Goal: Find contact information: Find contact information

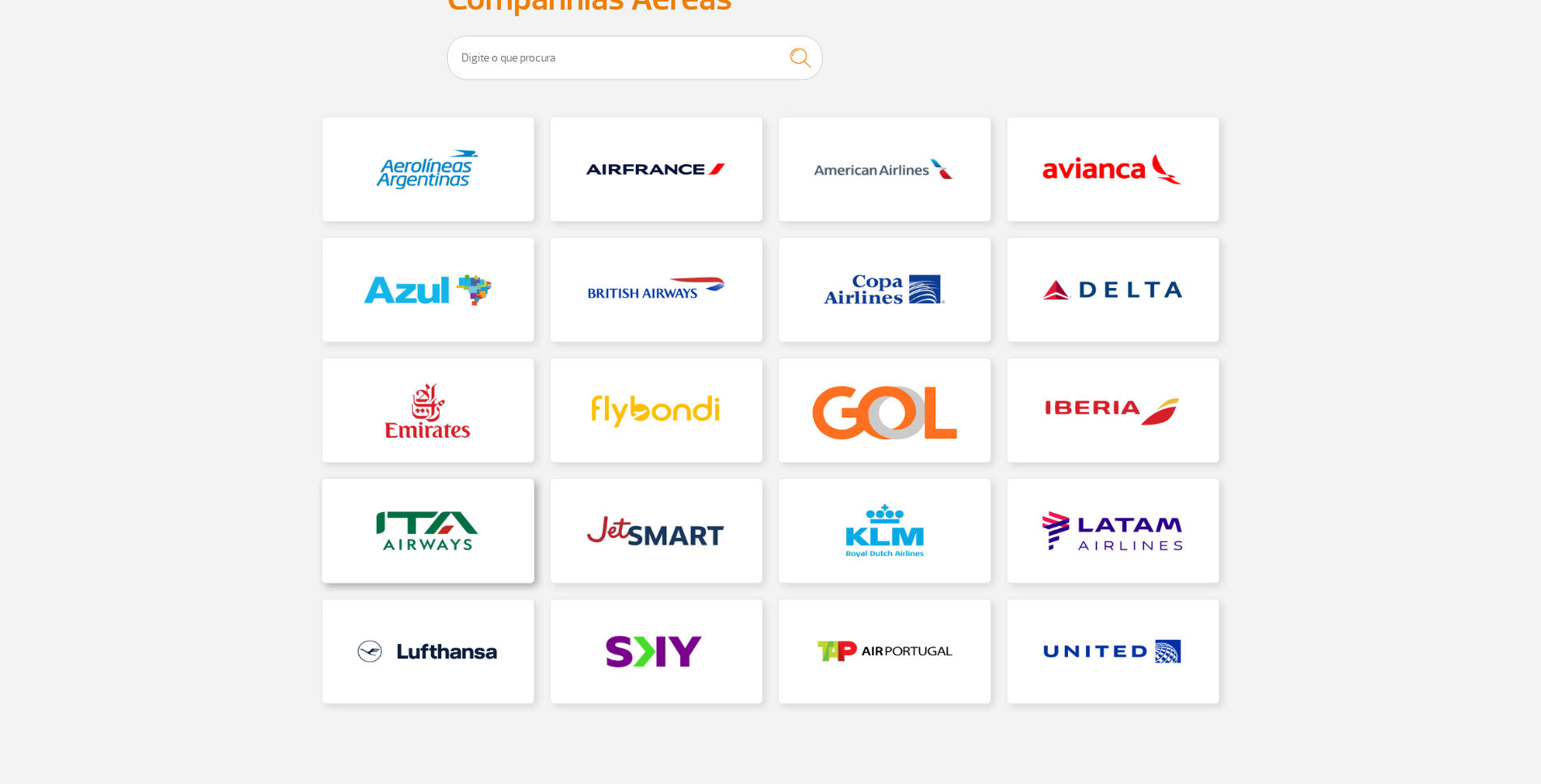
scroll to position [140, 0]
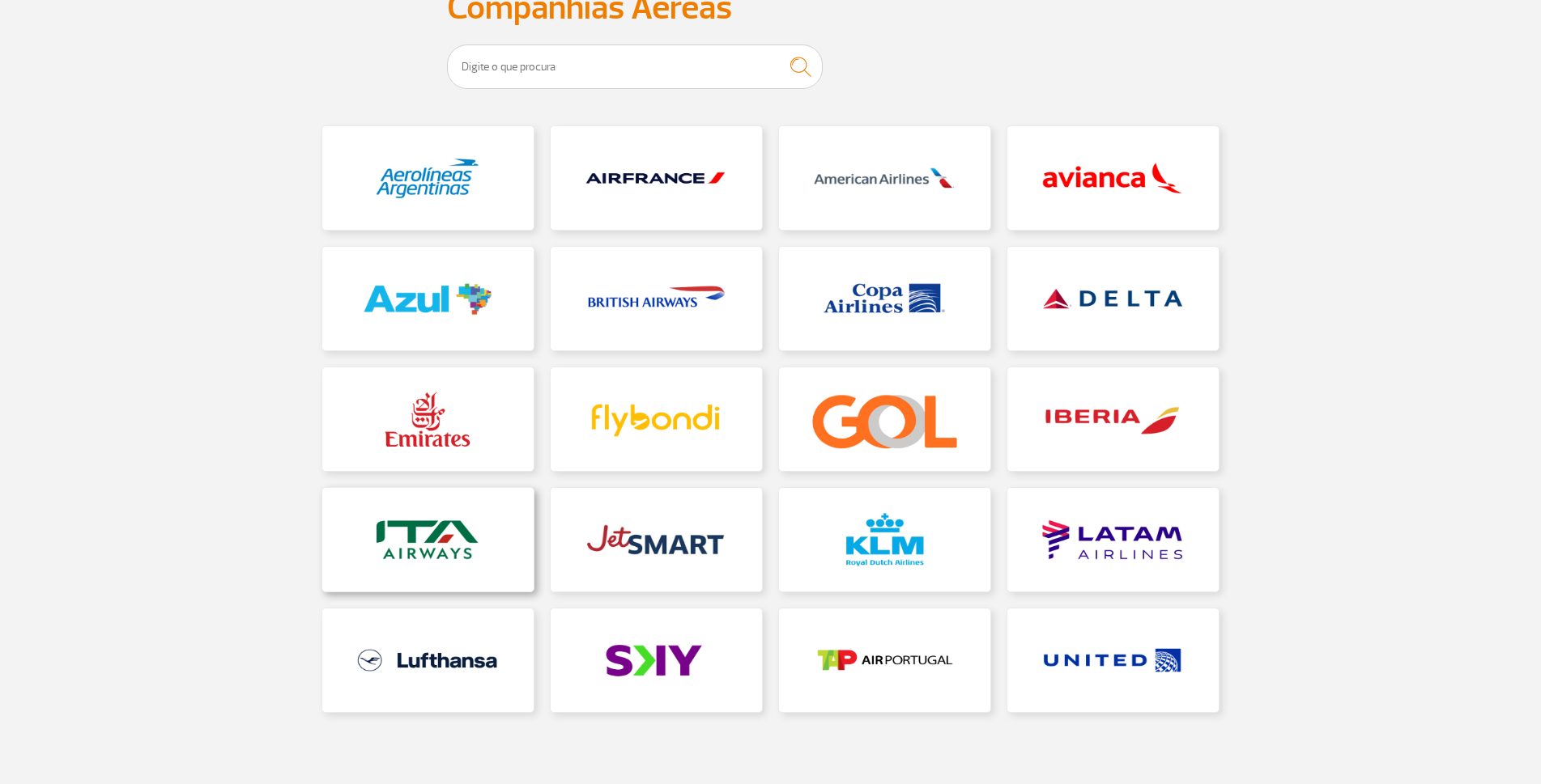
click at [420, 547] on link at bounding box center [428, 540] width 211 height 103
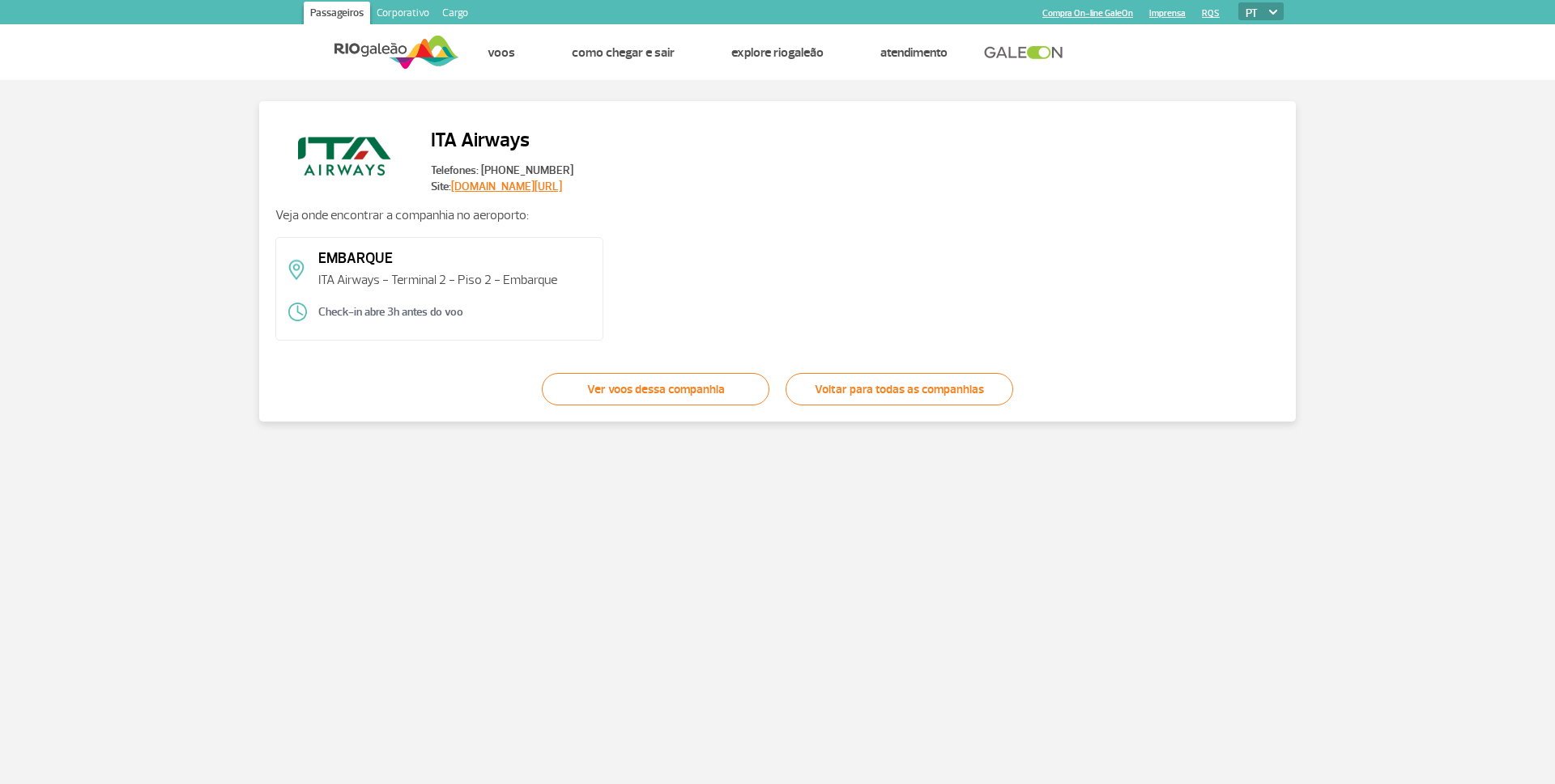
click at [527, 190] on link "[DOMAIN_NAME][URL]" at bounding box center [507, 186] width 111 height 14
drag, startPoint x: 593, startPoint y: 189, endPoint x: 450, endPoint y: 185, distance: 143.1
click at [450, 185] on div "ITA Airways Telefones: [PHONE_NUMBER] Site: [DOMAIN_NAME][URL]" at bounding box center [778, 156] width 1004 height 78
copy link "[DOMAIN_NAME][URL]"
click at [618, 392] on link "Ver voos dessa companhia" at bounding box center [656, 390] width 228 height 33
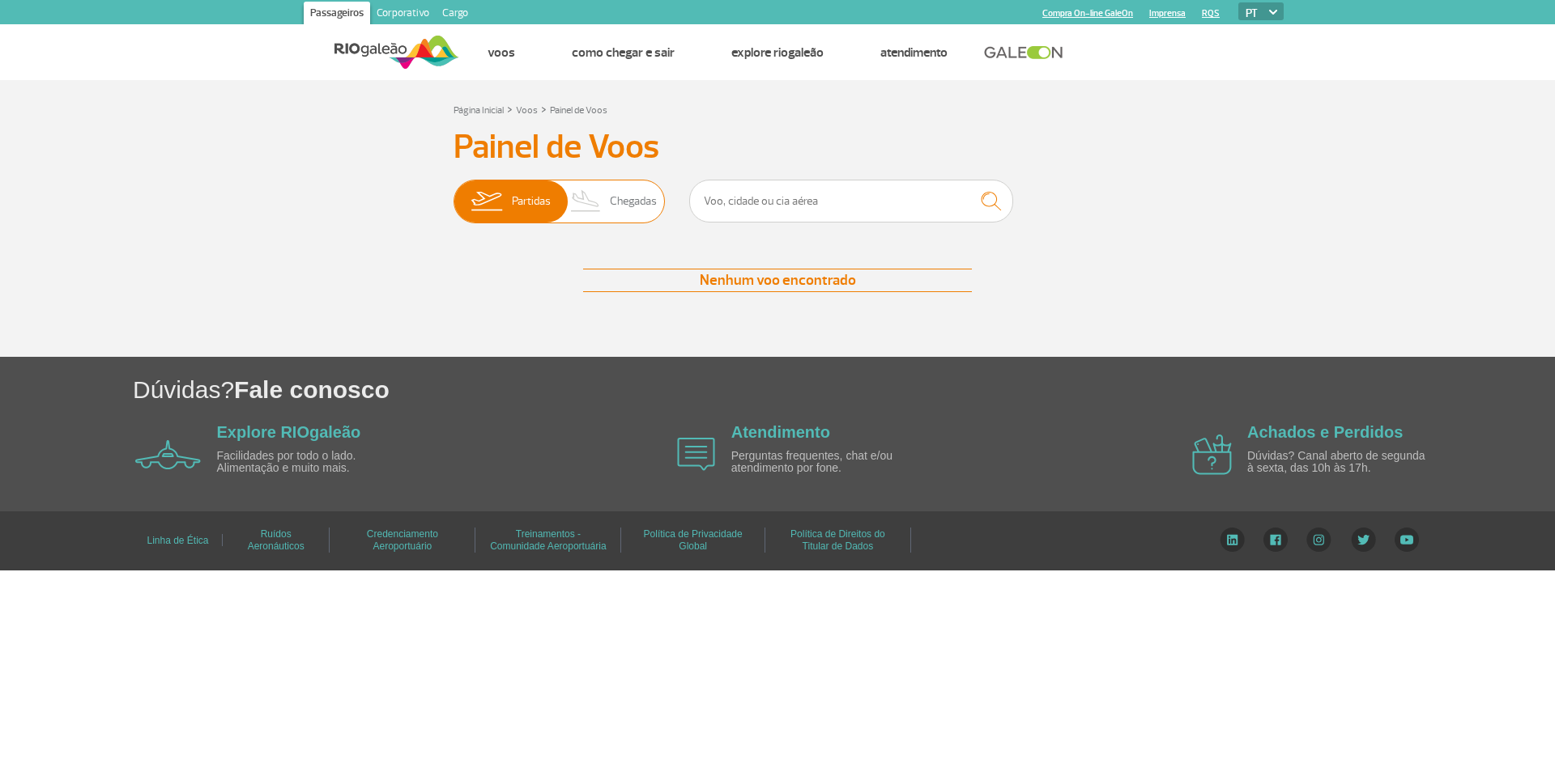
click at [596, 208] on img at bounding box center [585, 201] width 47 height 42
click at [454, 193] on input "Partidas Chegadas" at bounding box center [454, 193] width 0 height 0
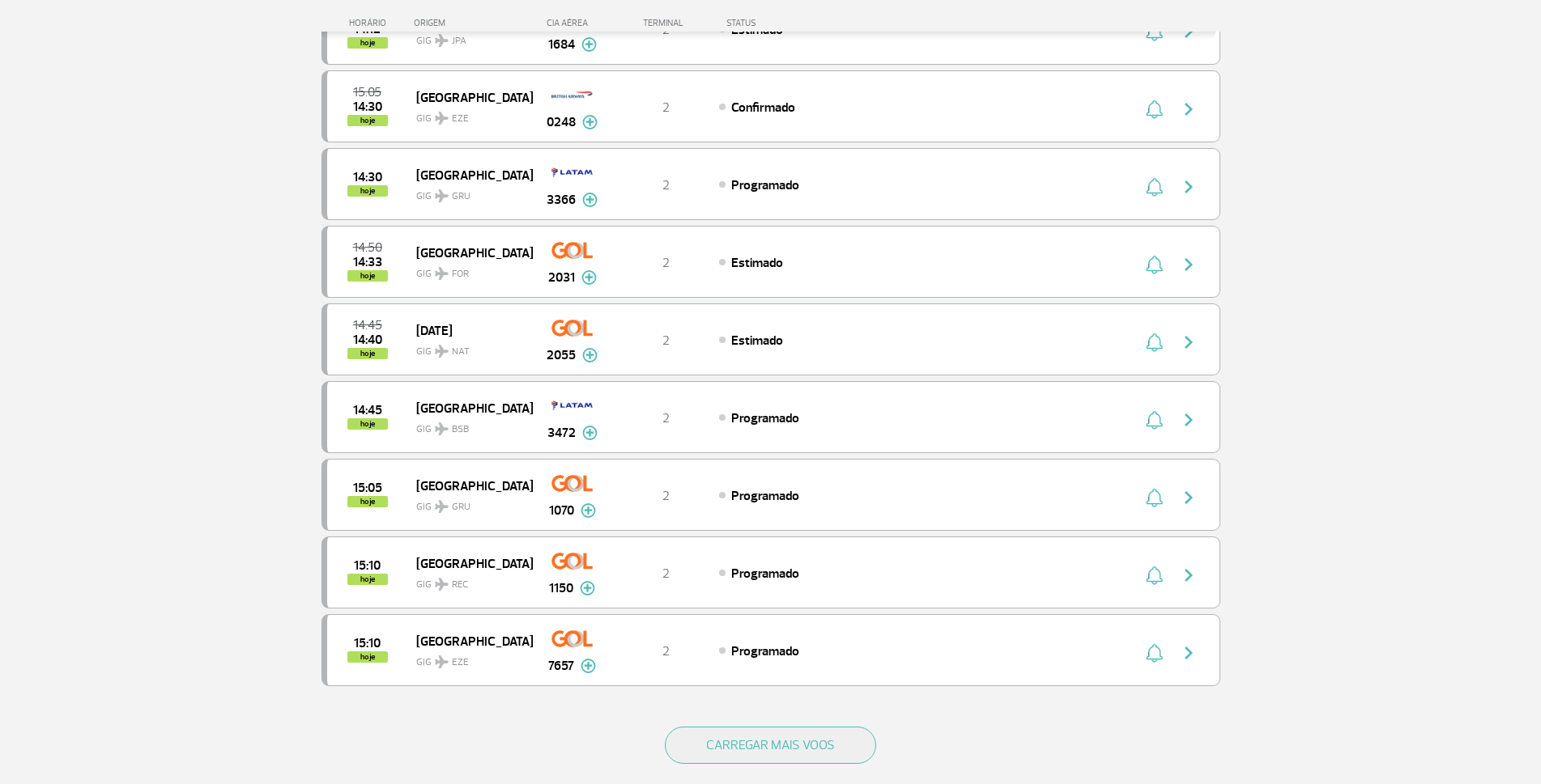
scroll to position [1214, 0]
